Goal: Task Accomplishment & Management: Use online tool/utility

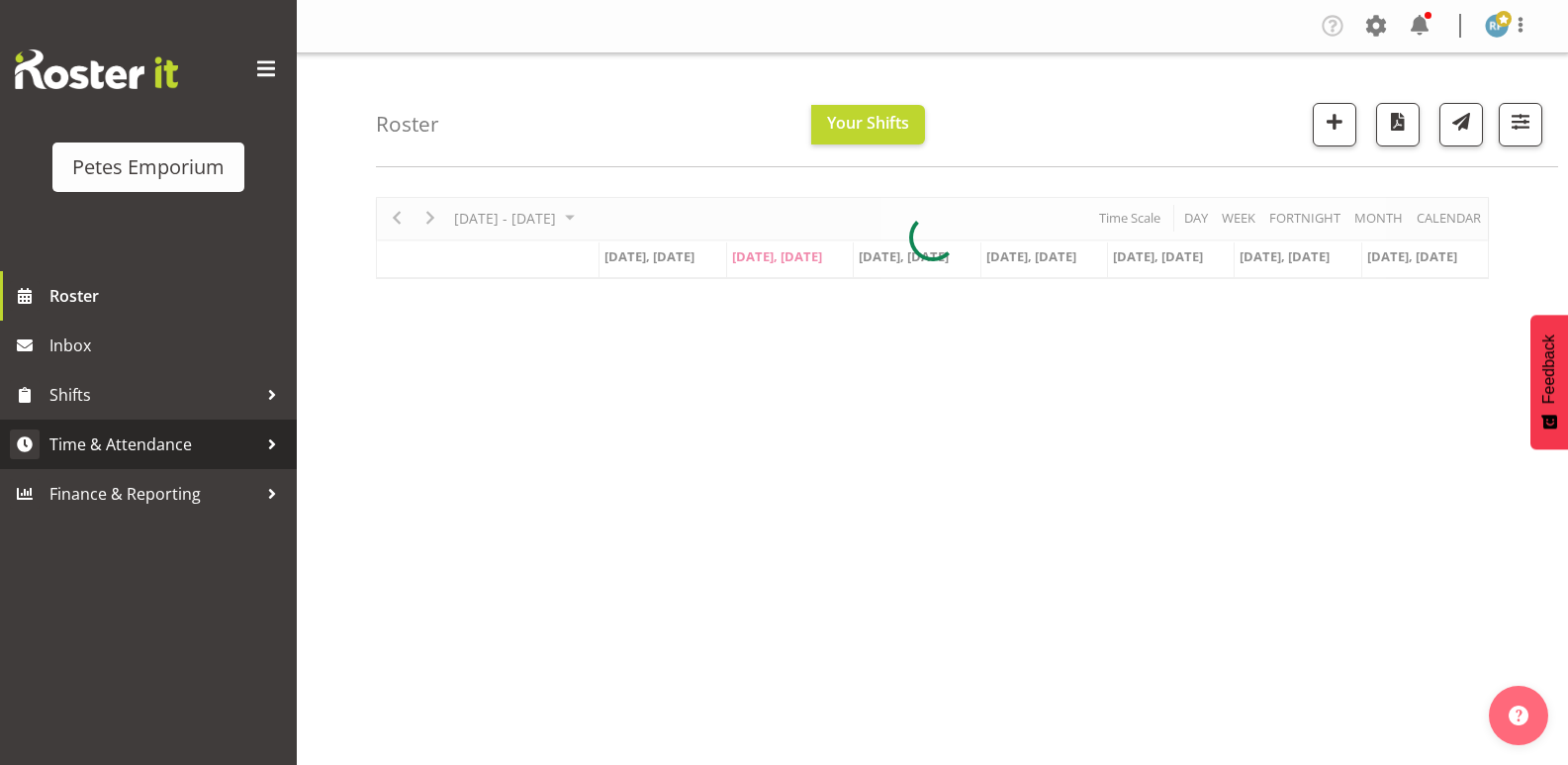
click at [157, 440] on span "Time & Attendance" at bounding box center [154, 444] width 208 height 30
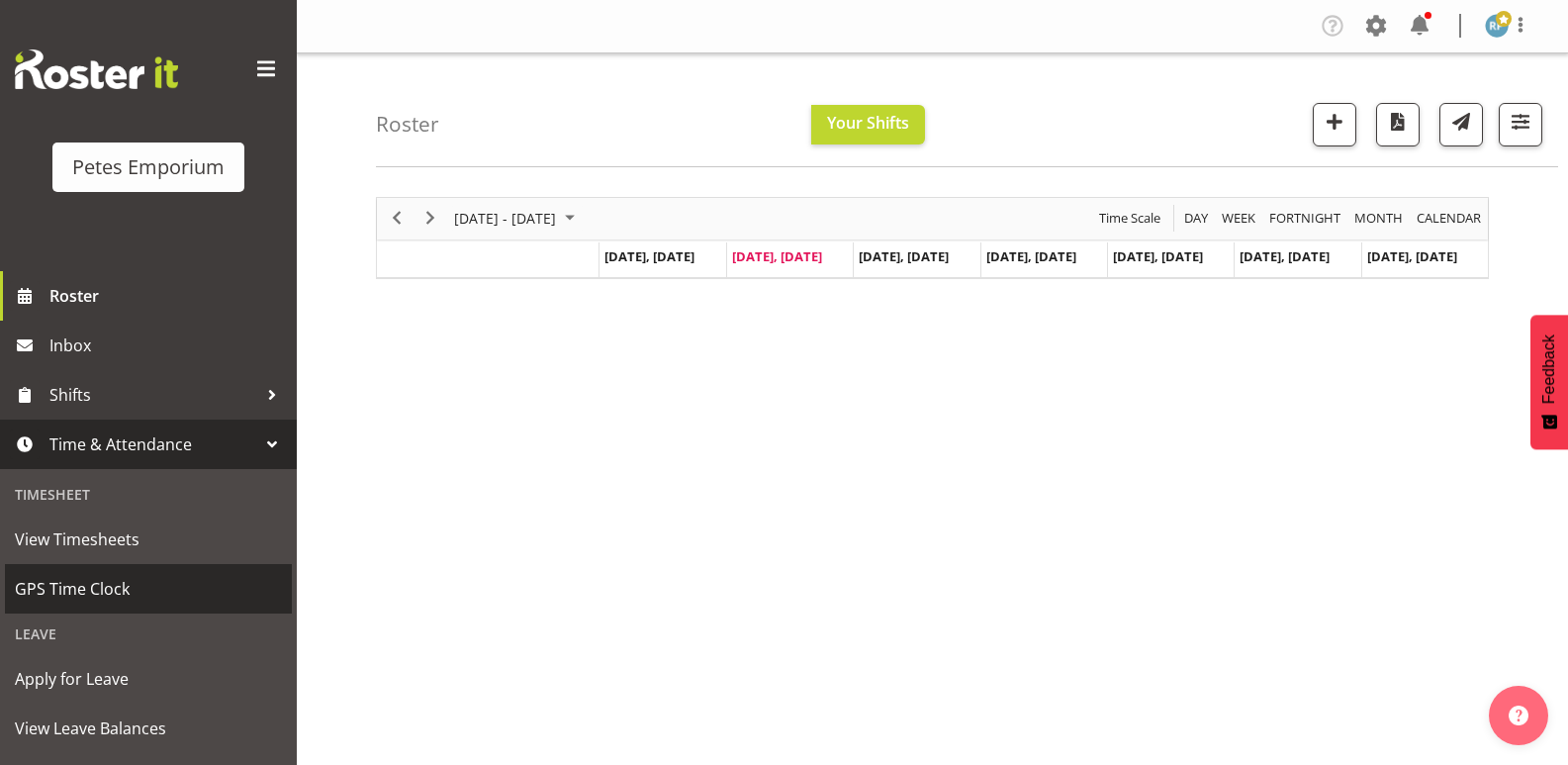
click at [102, 592] on span "GPS Time Clock" at bounding box center [149, 589] width 268 height 30
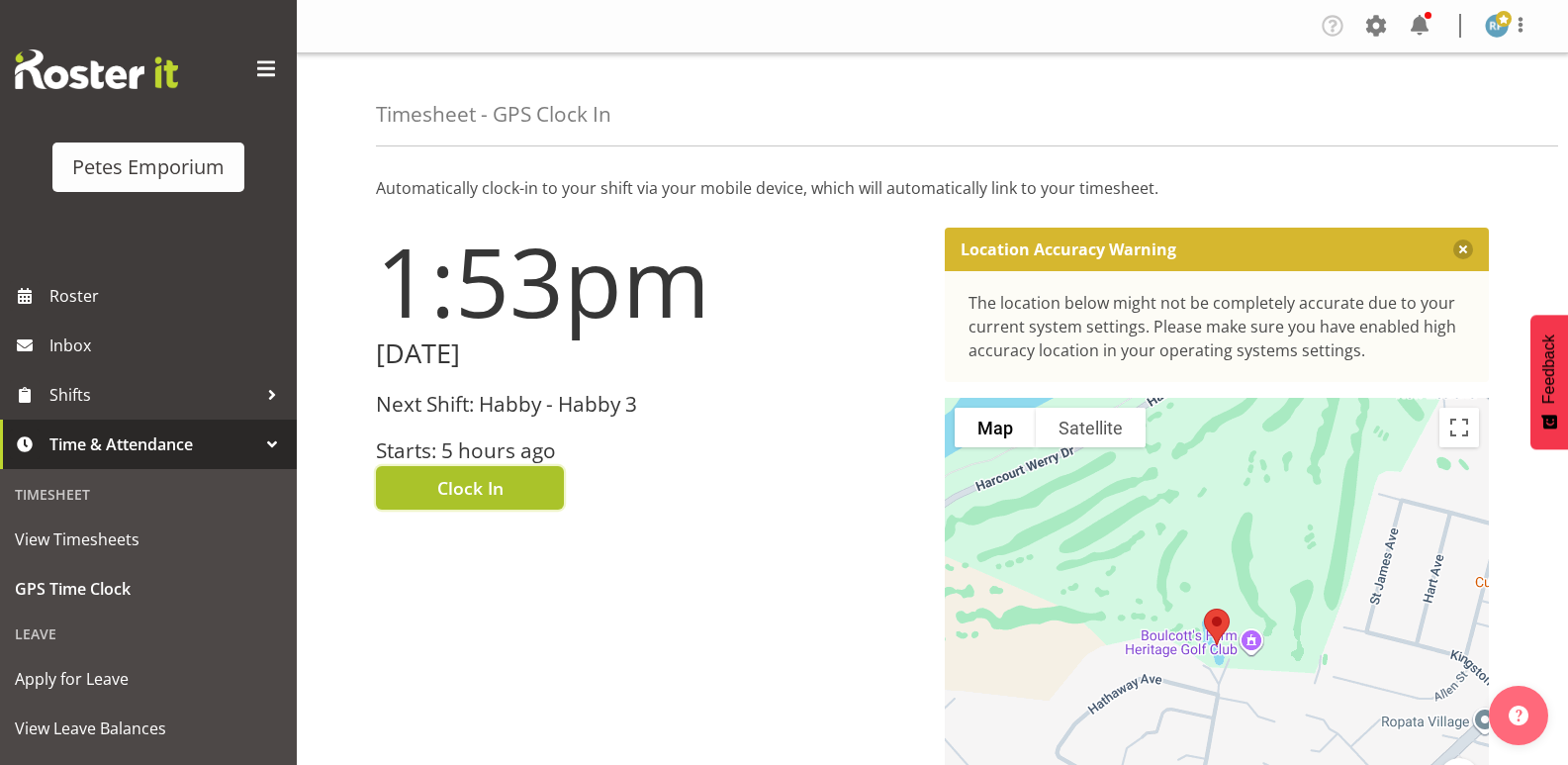
click at [502, 487] on span "Clock In" at bounding box center [470, 488] width 66 height 26
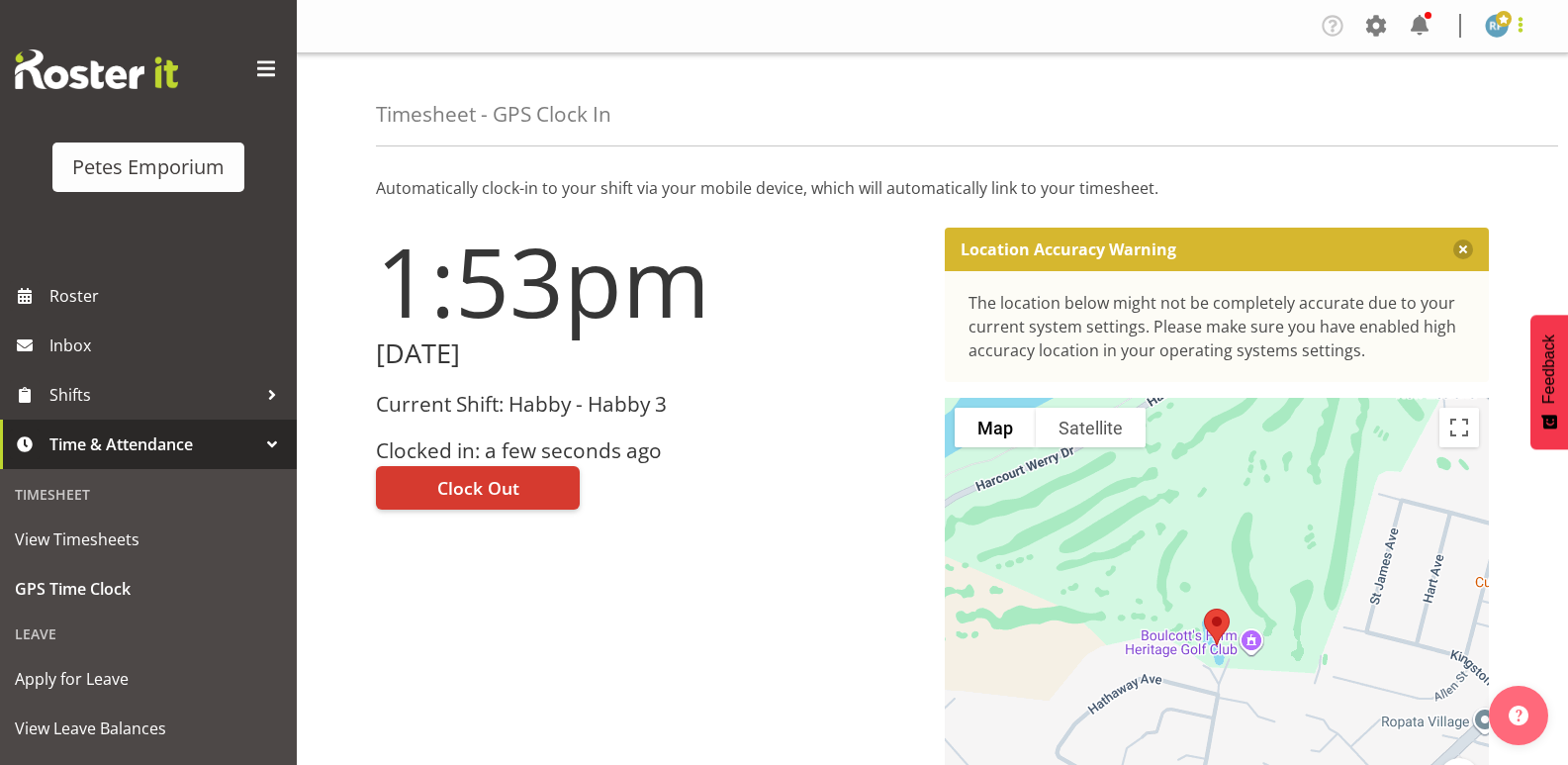
click at [1527, 23] on span at bounding box center [1521, 25] width 24 height 24
click at [1443, 118] on link "Log Out" at bounding box center [1437, 104] width 190 height 36
